Goal: Find contact information: Find contact information

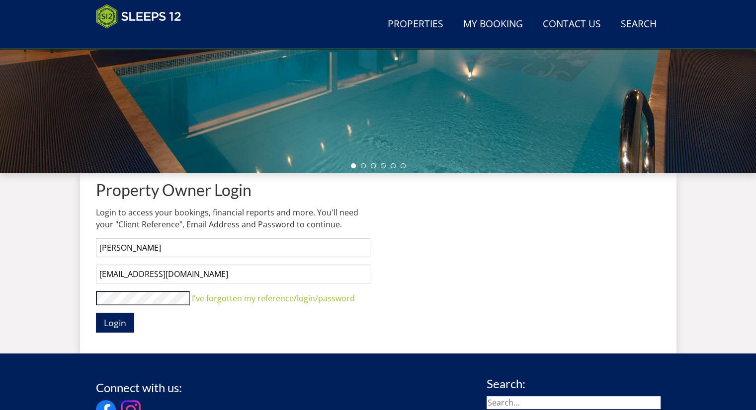
scroll to position [357, 0]
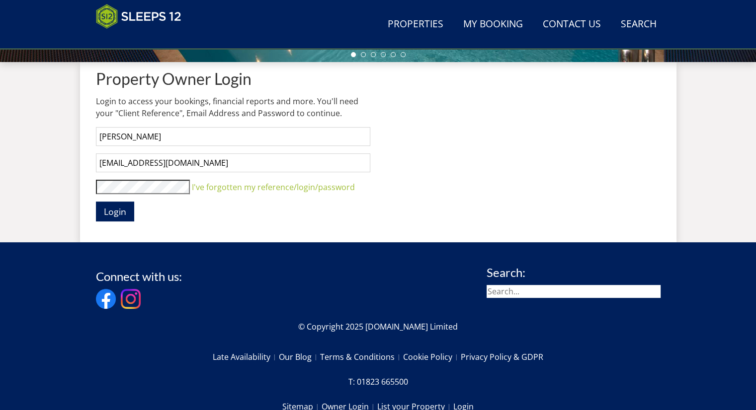
click at [355, 183] on nordpass-icon at bounding box center [355, 187] width 0 height 8
click at [141, 175] on form "Property Owner Login Login to access your bookings, financial reports and more.…" at bounding box center [233, 146] width 274 height 152
click at [115, 206] on span "Login" at bounding box center [115, 212] width 22 height 12
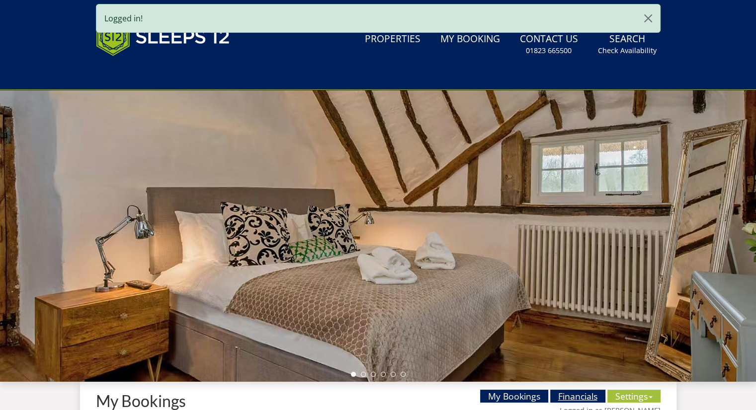
scroll to position [208, 0]
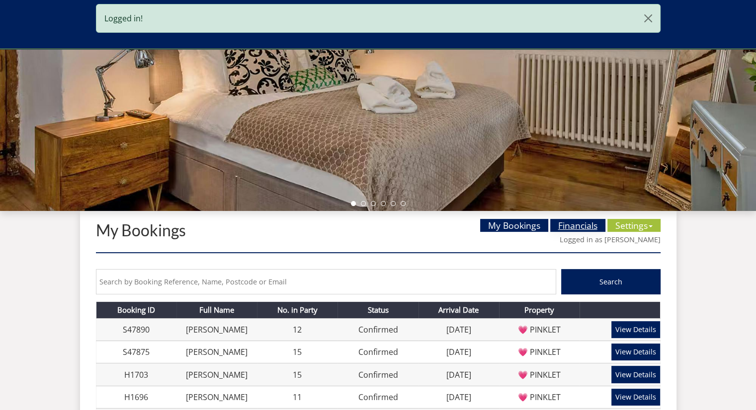
click at [568, 221] on link "Financials" at bounding box center [577, 225] width 55 height 13
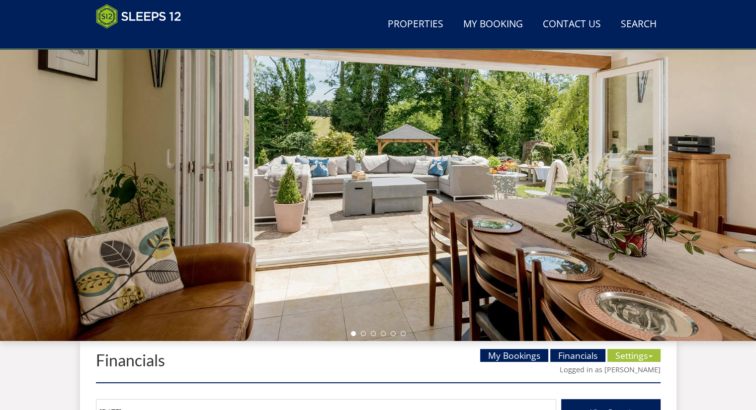
scroll to position [296, 0]
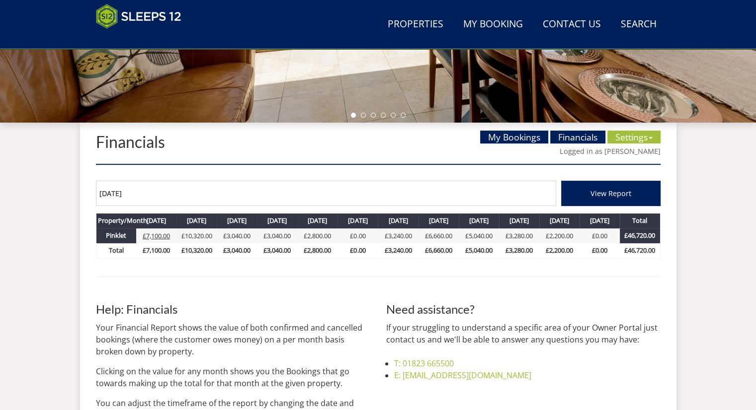
click at [155, 235] on link "£7,100.00" at bounding box center [156, 236] width 27 height 9
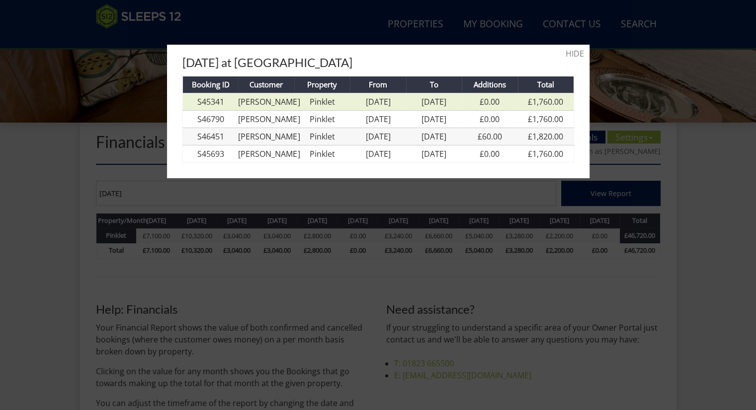
click at [254, 103] on link "[PERSON_NAME]" at bounding box center [269, 101] width 62 height 11
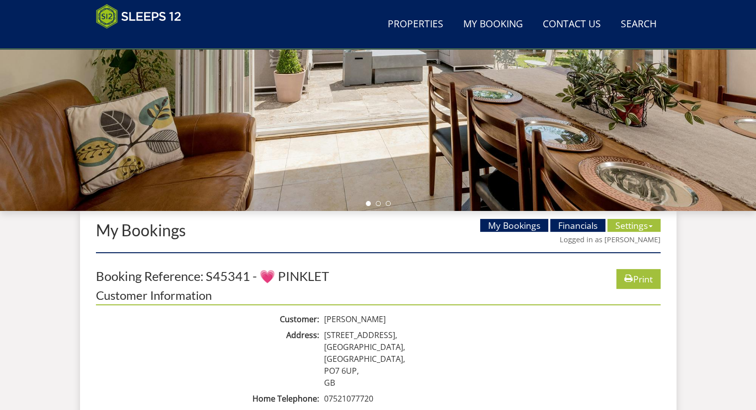
scroll to position [406, 0]
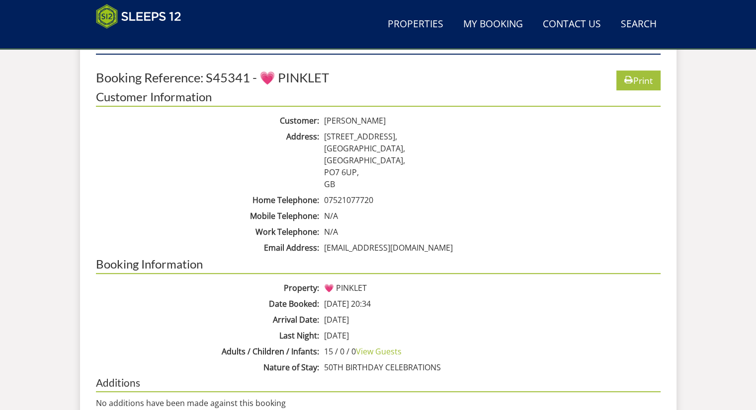
click at [413, 246] on dd "[EMAIL_ADDRESS][DOMAIN_NAME]" at bounding box center [490, 248] width 339 height 12
drag, startPoint x: 325, startPoint y: 247, endPoint x: 417, endPoint y: 248, distance: 92.4
click at [417, 248] on dd "[EMAIL_ADDRESS][DOMAIN_NAME]" at bounding box center [490, 248] width 339 height 12
copy dd "[EMAIL_ADDRESS][DOMAIN_NAME]"
